Goal: Transaction & Acquisition: Purchase product/service

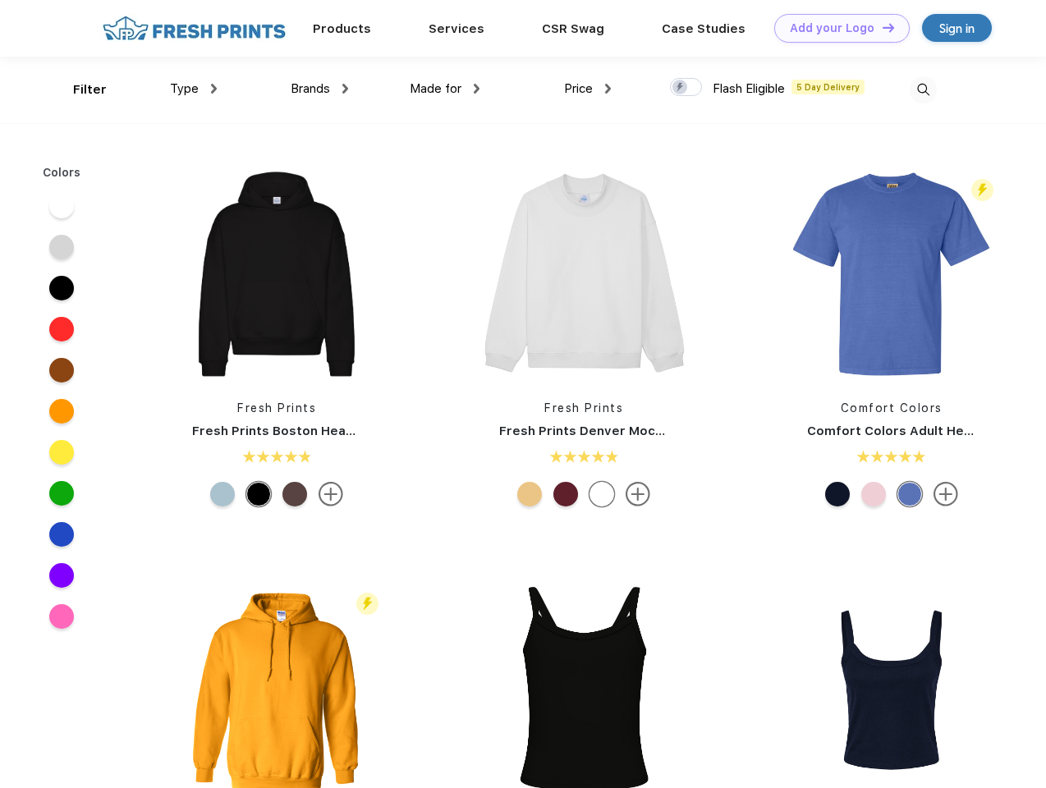
click at [836, 28] on link "Add your Logo Design Tool" at bounding box center [841, 28] width 135 height 29
click at [0, 0] on div "Design Tool" at bounding box center [0, 0] width 0 height 0
click at [881, 27] on link "Add your Logo Design Tool" at bounding box center [841, 28] width 135 height 29
click at [79, 89] on div "Filter" at bounding box center [90, 89] width 34 height 19
click at [194, 89] on span "Type" at bounding box center [184, 88] width 29 height 15
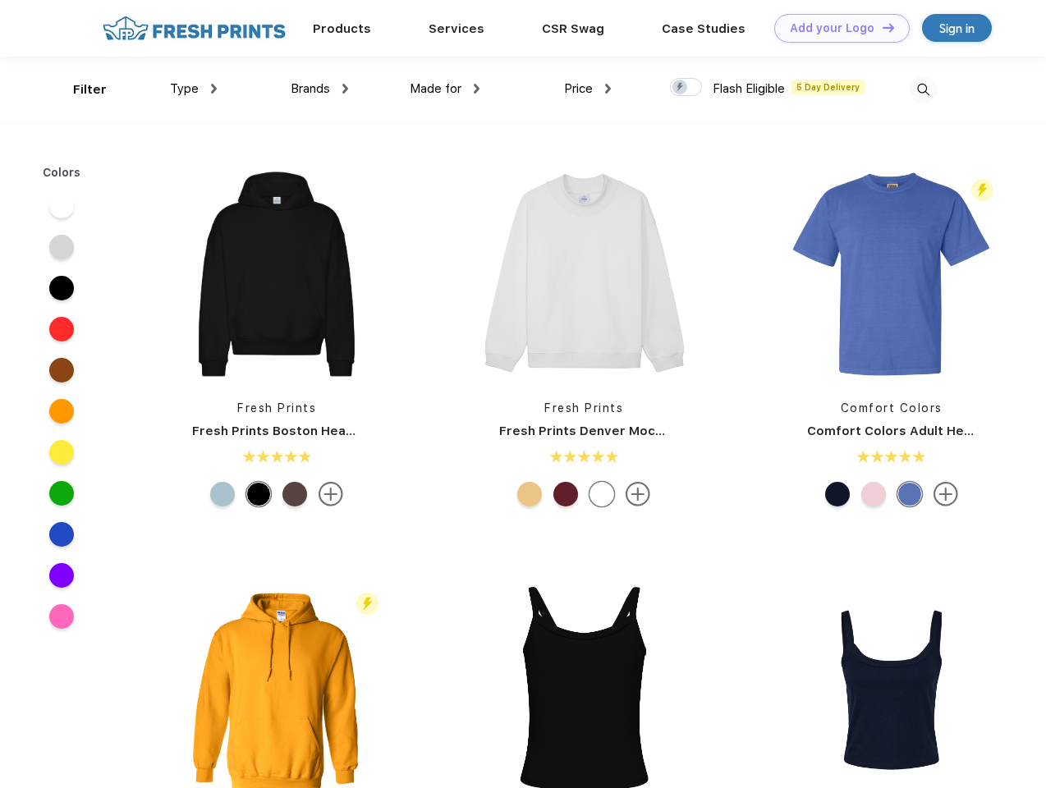
click at [319, 89] on span "Brands" at bounding box center [310, 88] width 39 height 15
click at [445, 89] on span "Made for" at bounding box center [436, 88] width 52 height 15
click at [588, 89] on span "Price" at bounding box center [578, 88] width 29 height 15
click at [686, 88] on div at bounding box center [686, 87] width 32 height 18
click at [681, 88] on input "checkbox" at bounding box center [675, 82] width 11 height 11
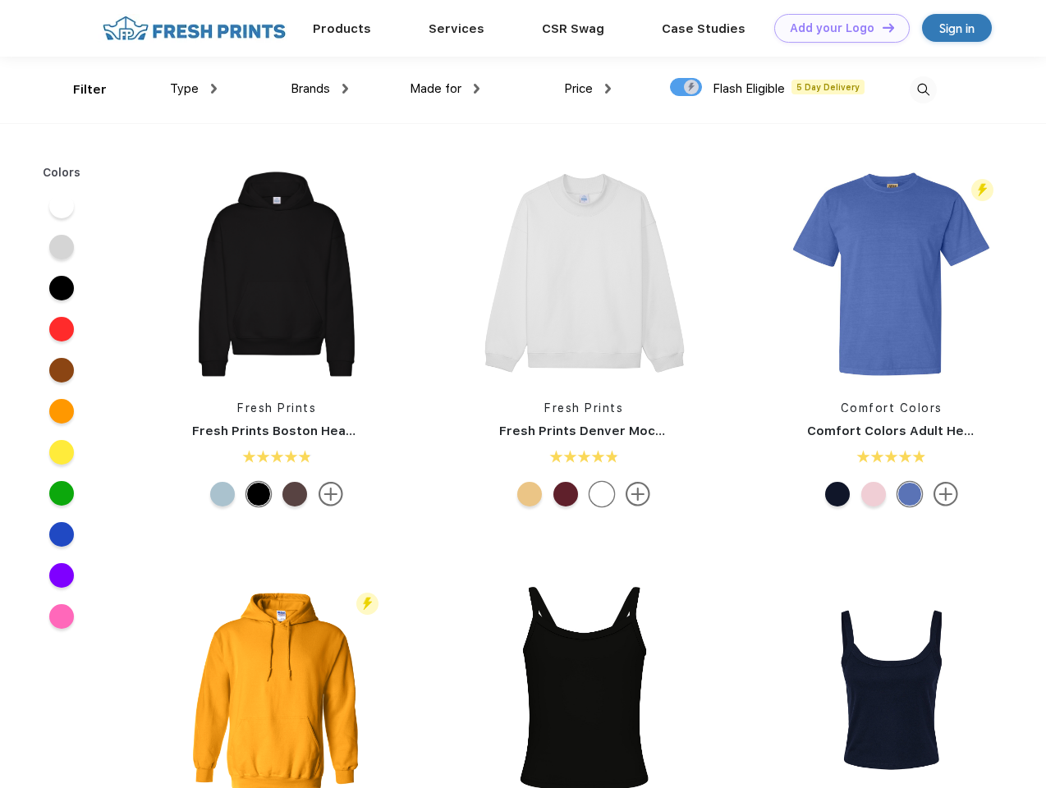
click at [923, 89] on img at bounding box center [923, 89] width 27 height 27
